Goal: Book appointment/travel/reservation

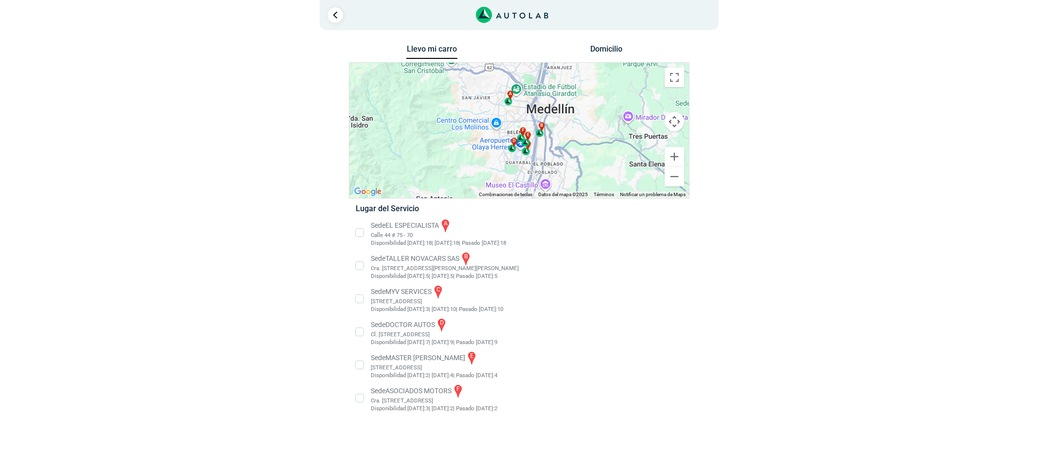
click at [376, 225] on li "Sede EL ESPECIALISTA a Calle 44 # 75 - 70 Disponibilidad [DATE]: 18 | [DATE]: 1…" at bounding box center [518, 232] width 341 height 29
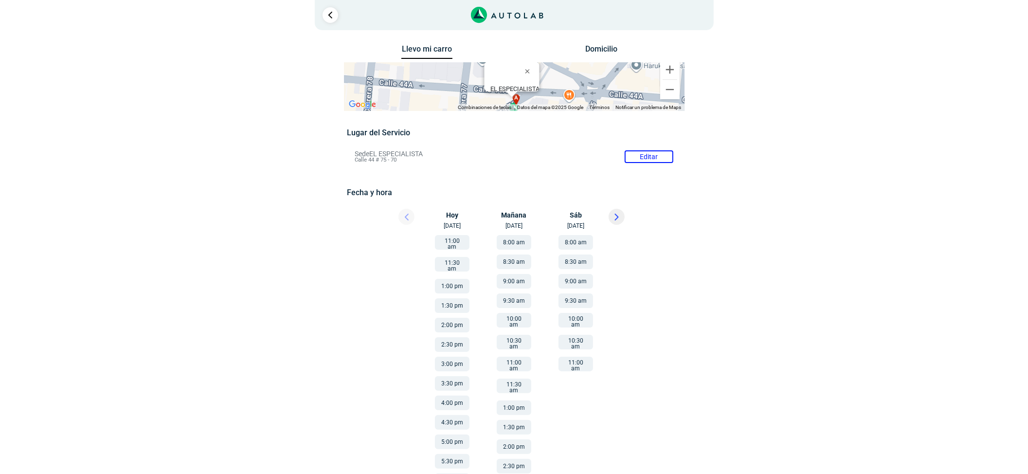
scroll to position [65, 0]
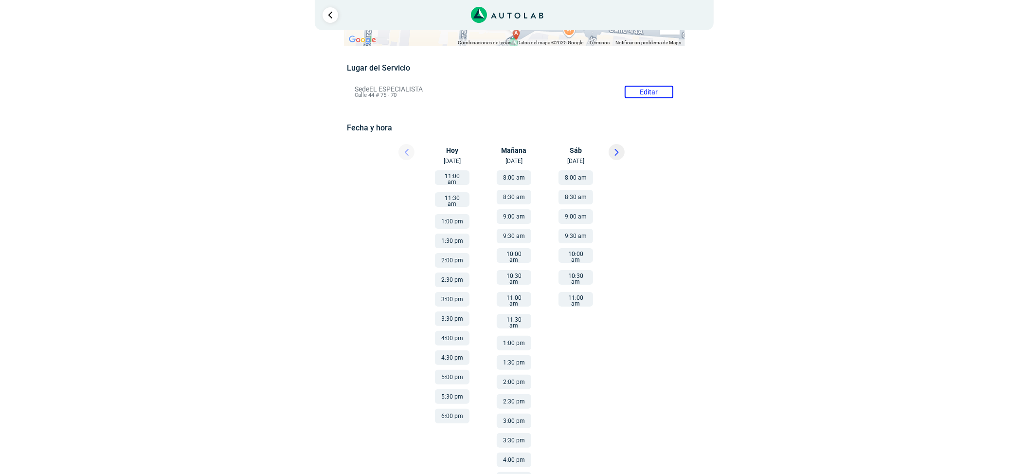
click at [612, 148] on button at bounding box center [617, 152] width 16 height 16
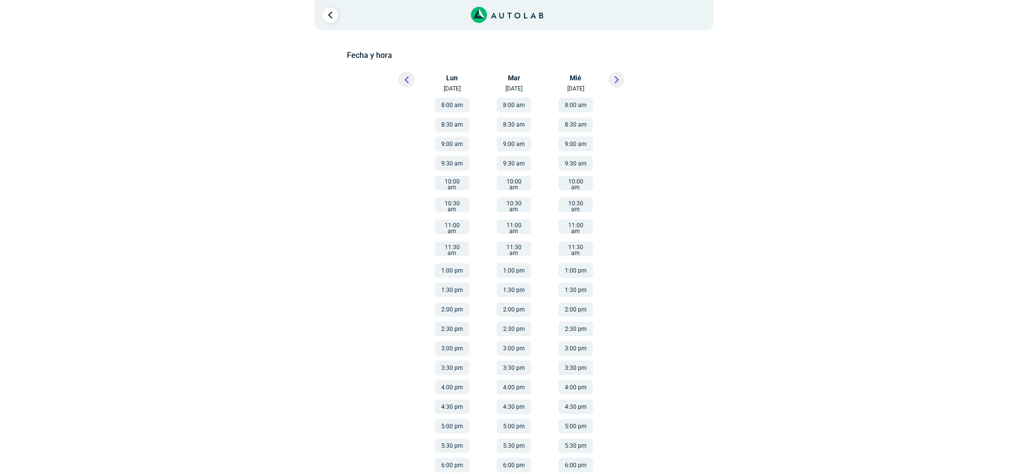
scroll to position [139, 0]
click at [457, 132] on li "9:00 am" at bounding box center [452, 139] width 66 height 19
click at [444, 143] on button "9:00 am" at bounding box center [452, 142] width 35 height 15
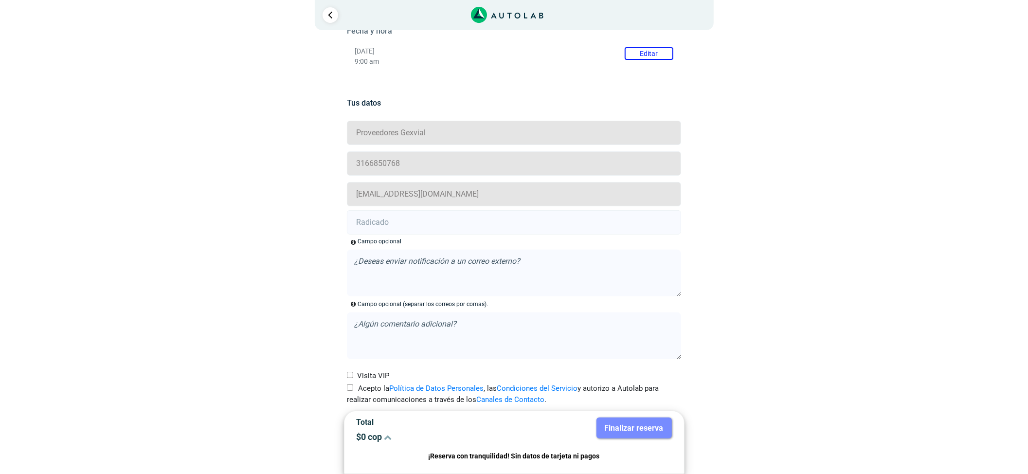
scroll to position [176, 0]
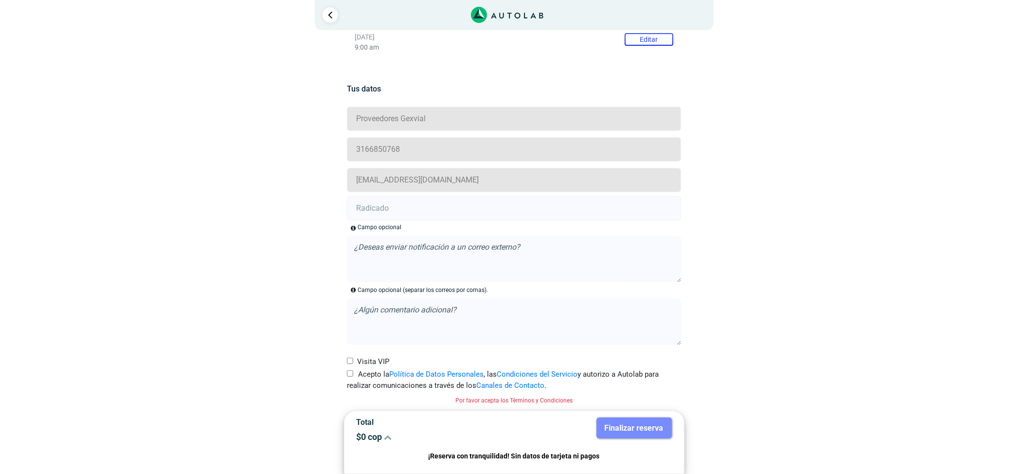
click at [453, 207] on input "text" at bounding box center [514, 208] width 334 height 24
paste input "21006020"
type input "21006020"
click at [347, 375] on input "Acepto la Política de Datos Personales , las Condiciones del Servicio y autoriz…" at bounding box center [350, 373] width 6 height 6
checkbox input "true"
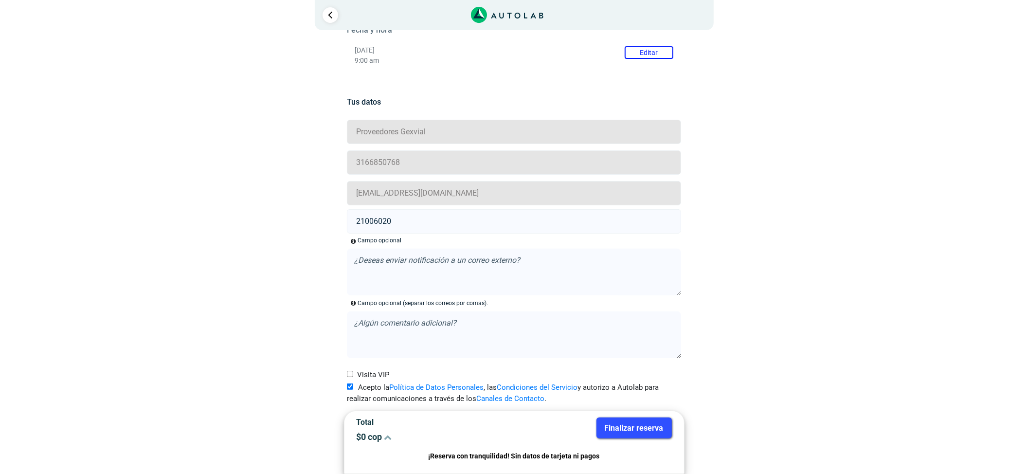
scroll to position [163, 0]
drag, startPoint x: 634, startPoint y: 444, endPoint x: 637, endPoint y: 434, distance: 10.6
click at [635, 442] on div "Finalizar reserva" at bounding box center [596, 433] width 165 height 32
click at [638, 431] on button "Finalizar reserva" at bounding box center [634, 427] width 75 height 21
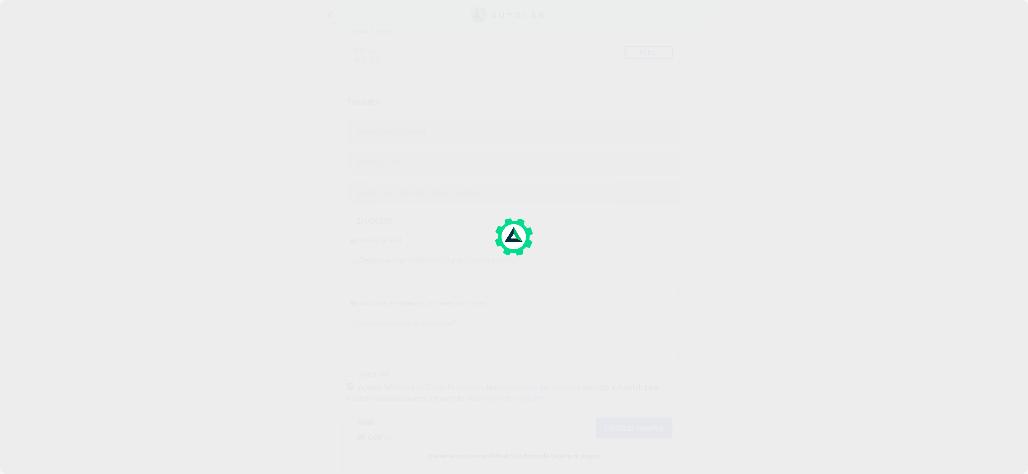
scroll to position [0, 0]
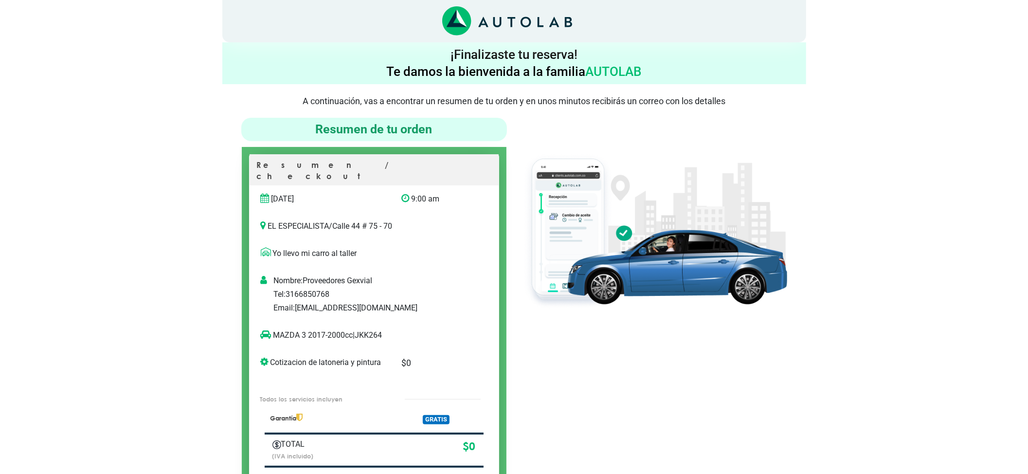
click at [707, 389] on div at bounding box center [654, 311] width 280 height 387
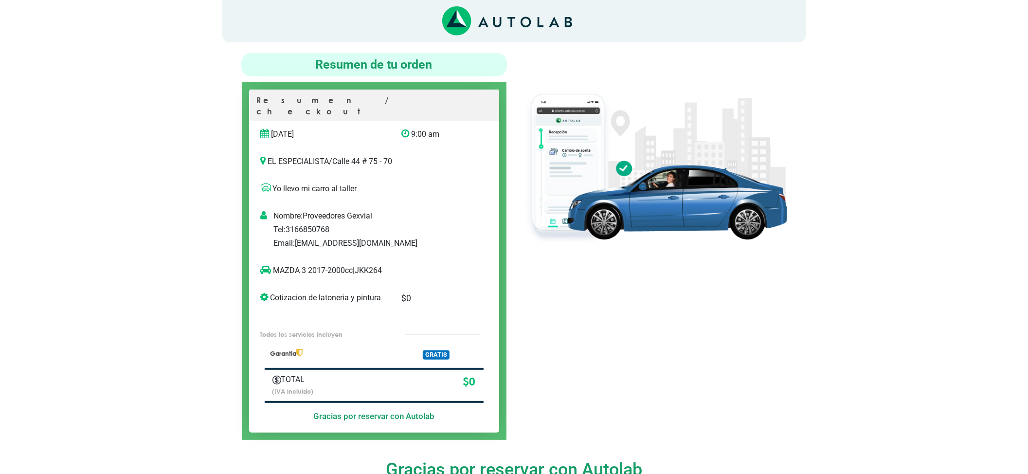
click at [369, 265] on p "MAZDA 3 2017-2000cc | JKK264" at bounding box center [364, 271] width 207 height 12
click at [380, 265] on p "MAZDA 3 2017-2000cc | JKK264" at bounding box center [364, 271] width 207 height 12
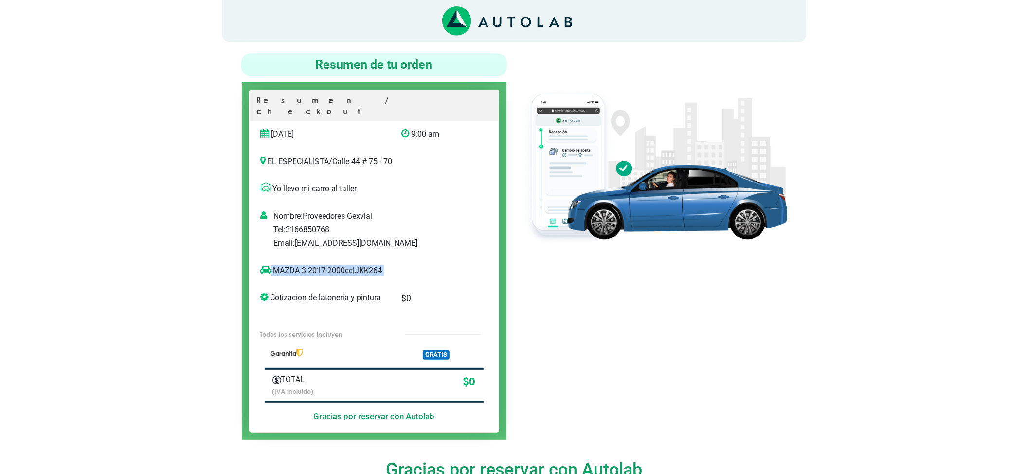
click at [380, 265] on p "MAZDA 3 2017-2000cc | JKK264" at bounding box center [364, 271] width 207 height 12
click at [373, 265] on p "MAZDA 3 2017-2000cc | JKK264" at bounding box center [364, 271] width 207 height 12
click at [359, 240] on div "Nombre: Proveedores Gexvial Tel: [PHONE_NUMBER] Email: [EMAIL_ADDRESS][DOMAIN_N…" at bounding box center [383, 233] width 221 height 47
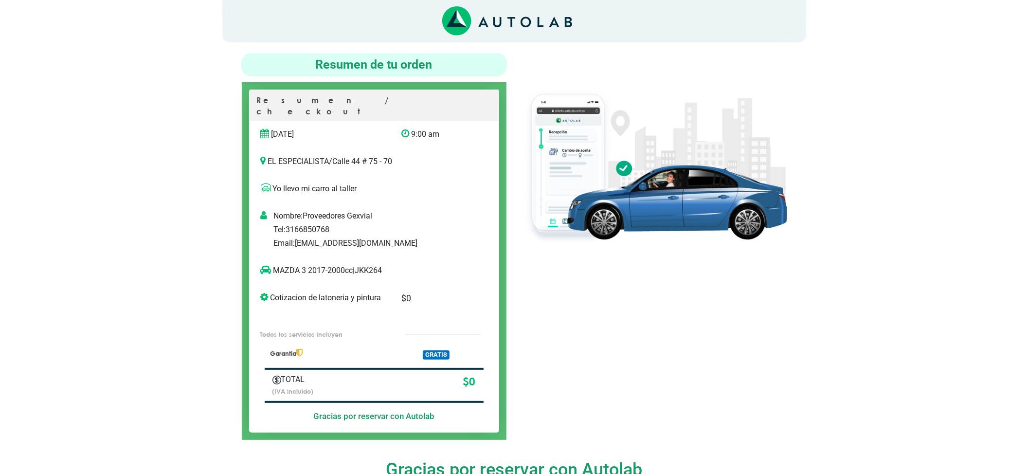
click at [372, 265] on p "MAZDA 3 2017-2000cc | JKK264" at bounding box center [364, 271] width 207 height 12
copy p "JKK264"
